Goal: Transaction & Acquisition: Purchase product/service

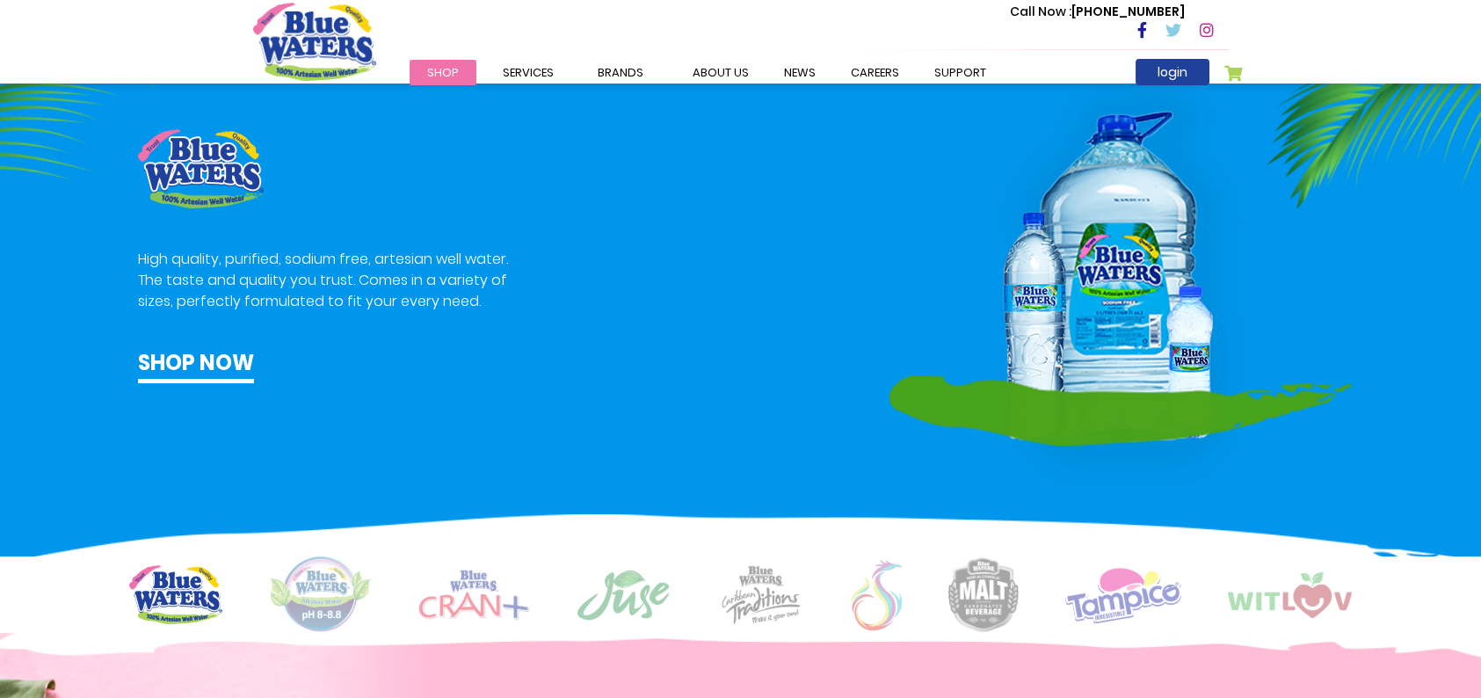
scroll to position [859, 0]
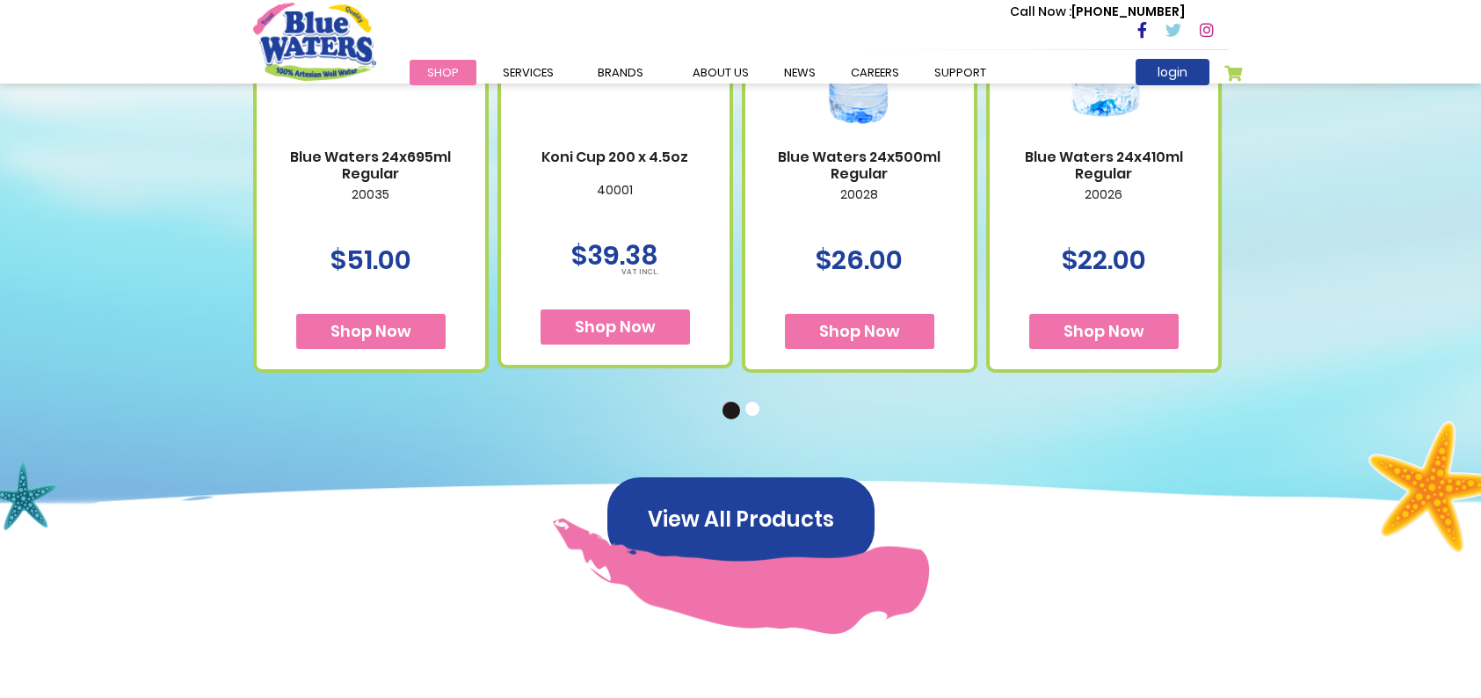
scroll to position [1054, 0]
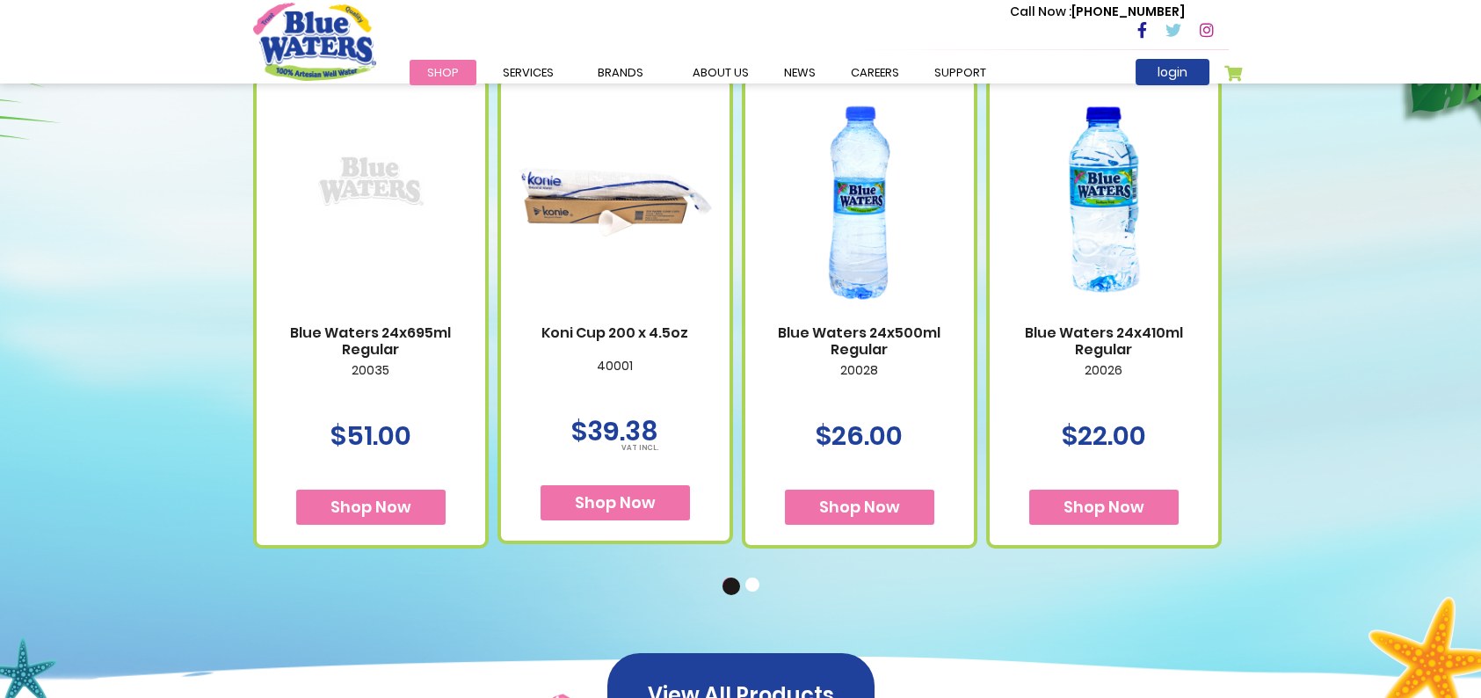
click at [750, 591] on button "2" at bounding box center [754, 586] width 18 height 18
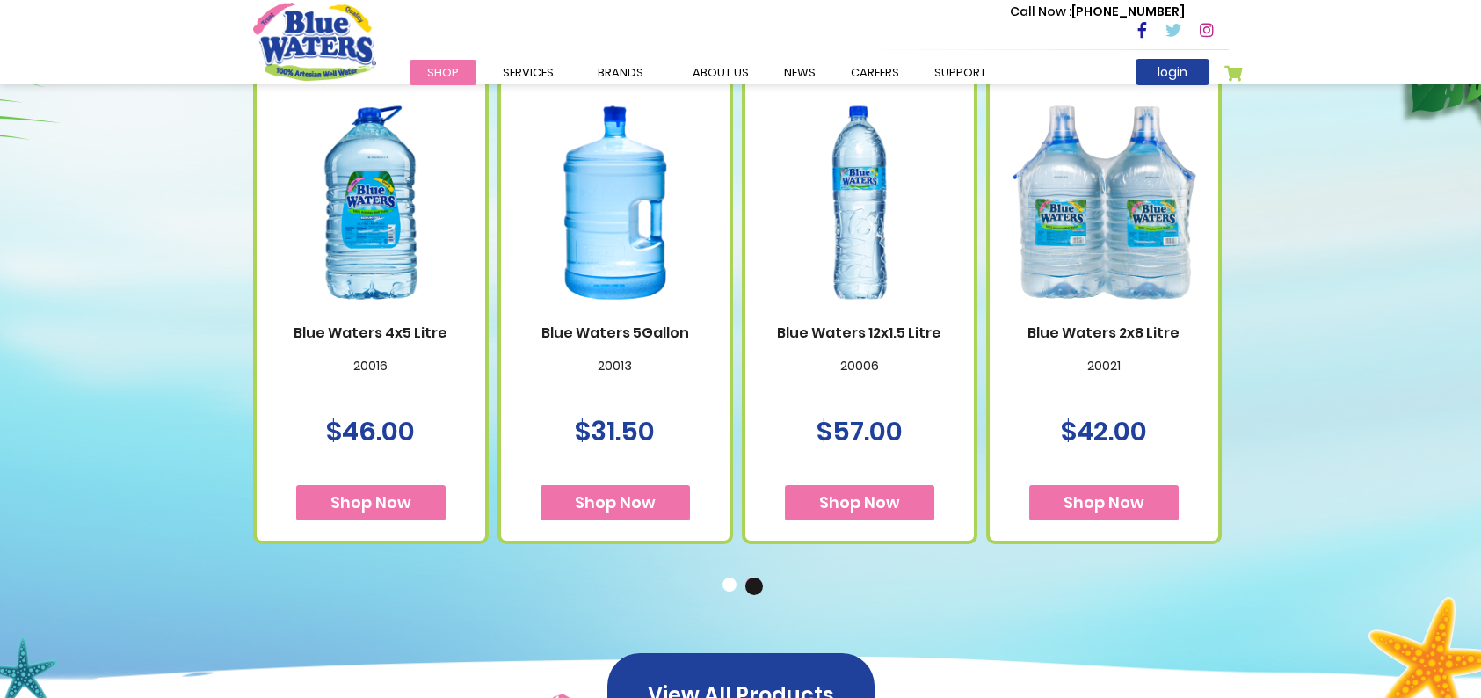
click at [1088, 210] on img at bounding box center [1103, 203] width 193 height 242
